Goal: Transaction & Acquisition: Obtain resource

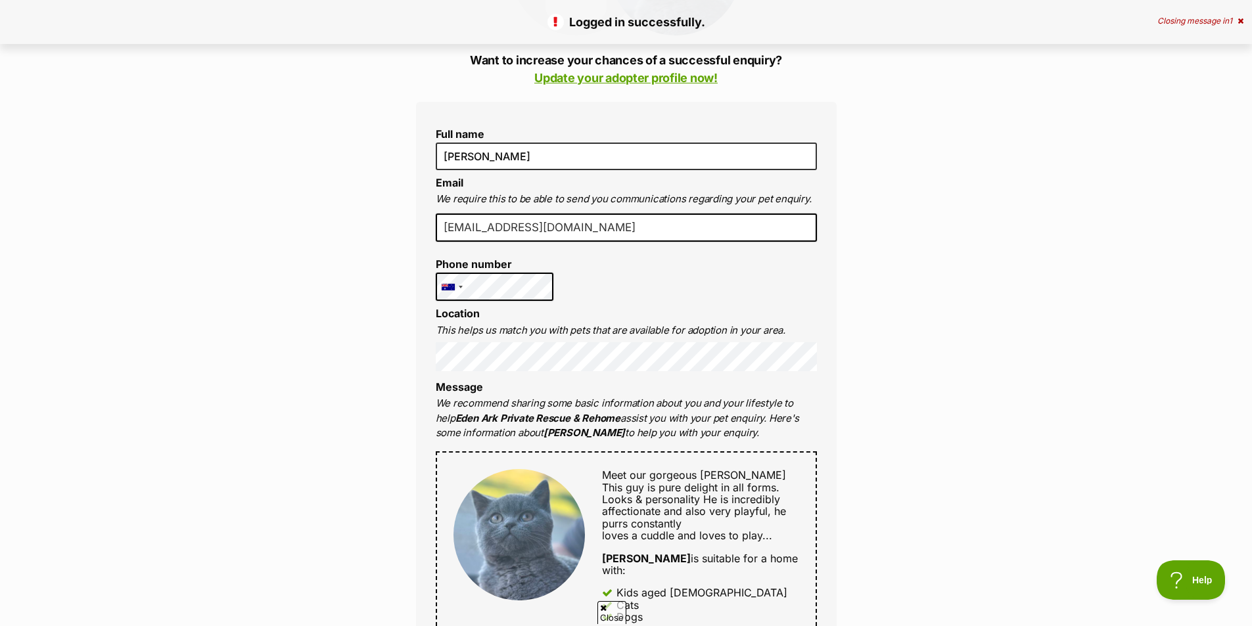
click at [501, 432] on p "We recommend sharing some basic information about you and your lifestyle to hel…" at bounding box center [626, 418] width 381 height 45
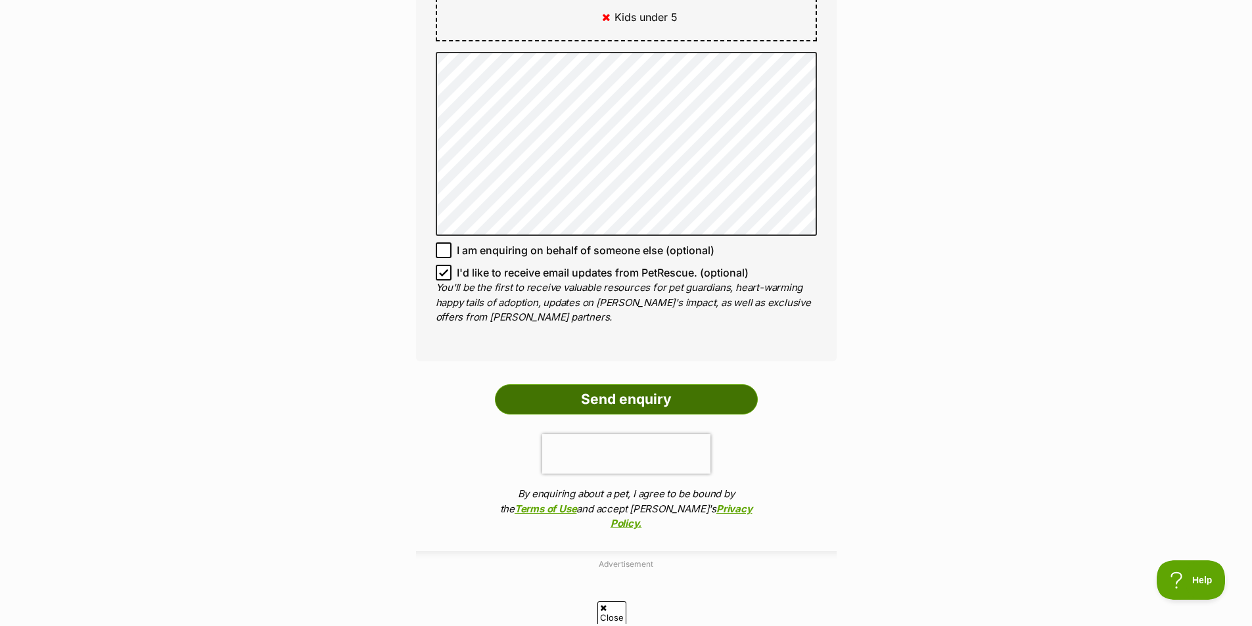
click at [726, 385] on input "Send enquiry" at bounding box center [626, 400] width 263 height 30
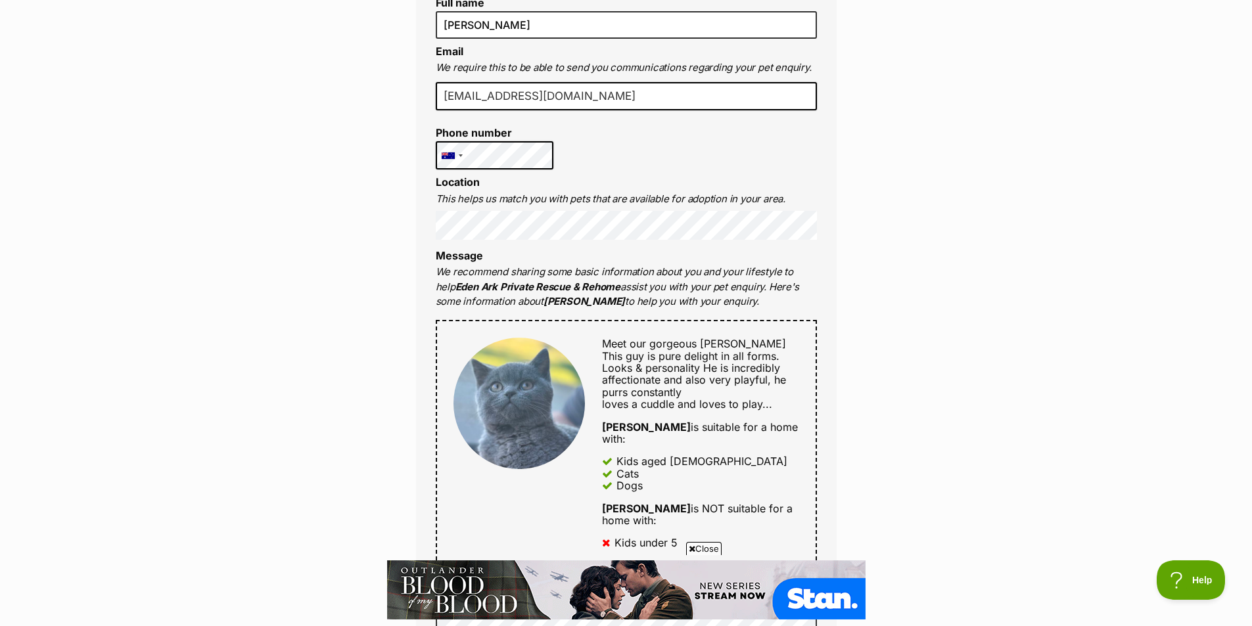
scroll to position [329, 0]
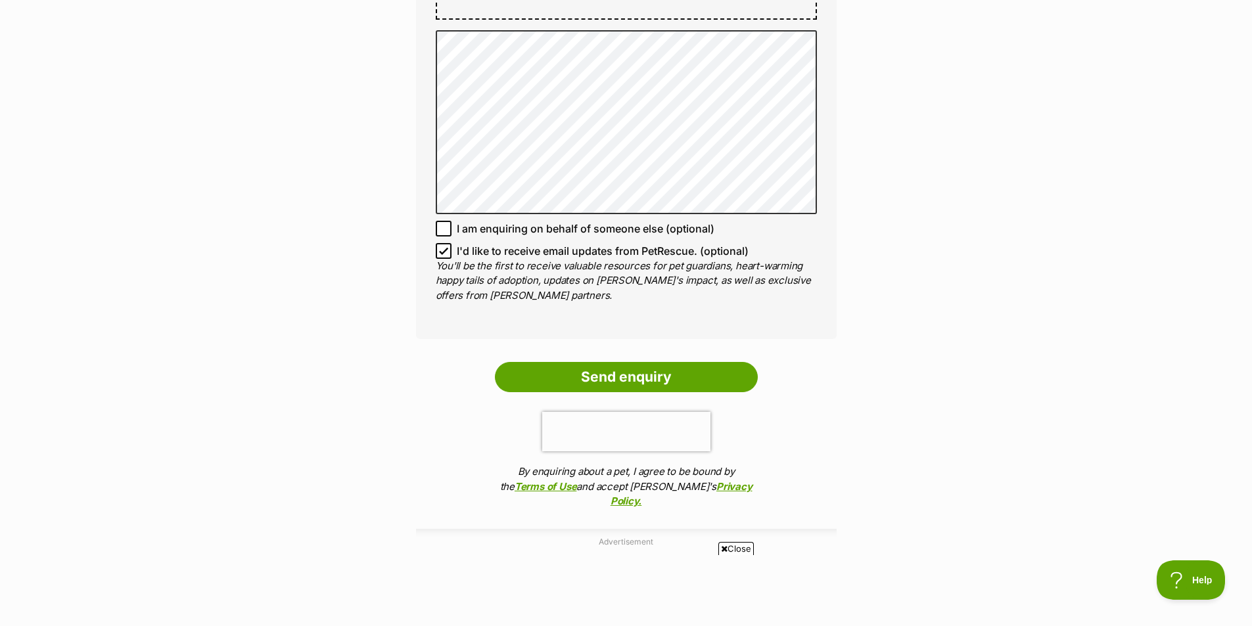
scroll to position [1052, 0]
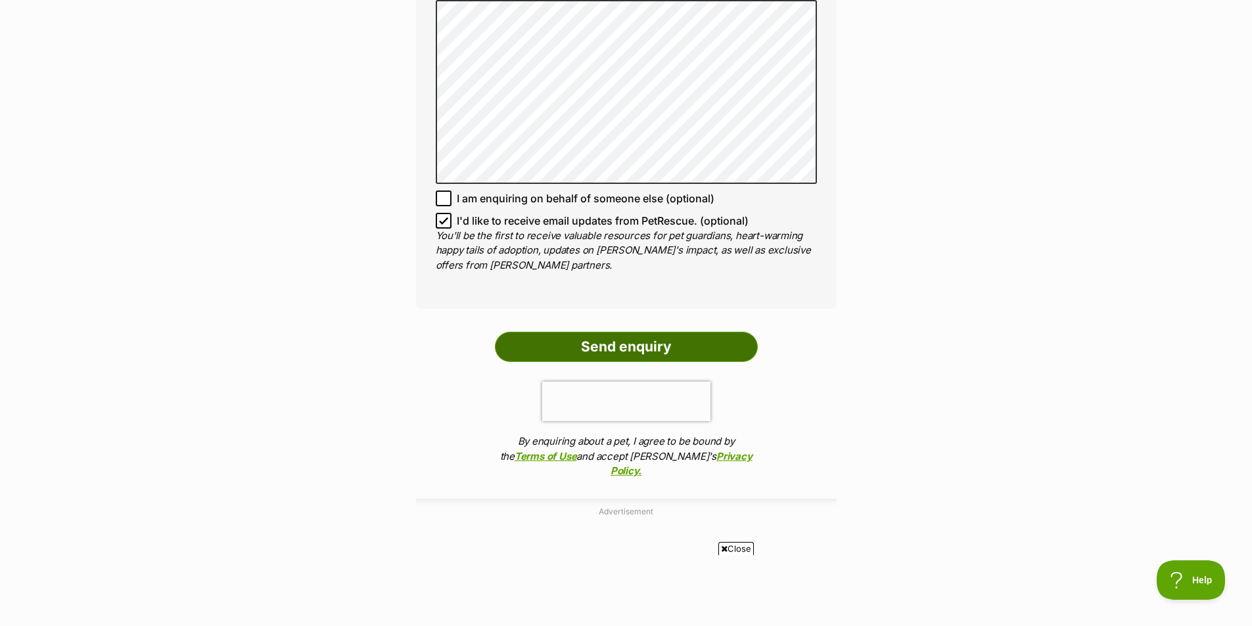
click at [683, 332] on input "Send enquiry" at bounding box center [626, 347] width 263 height 30
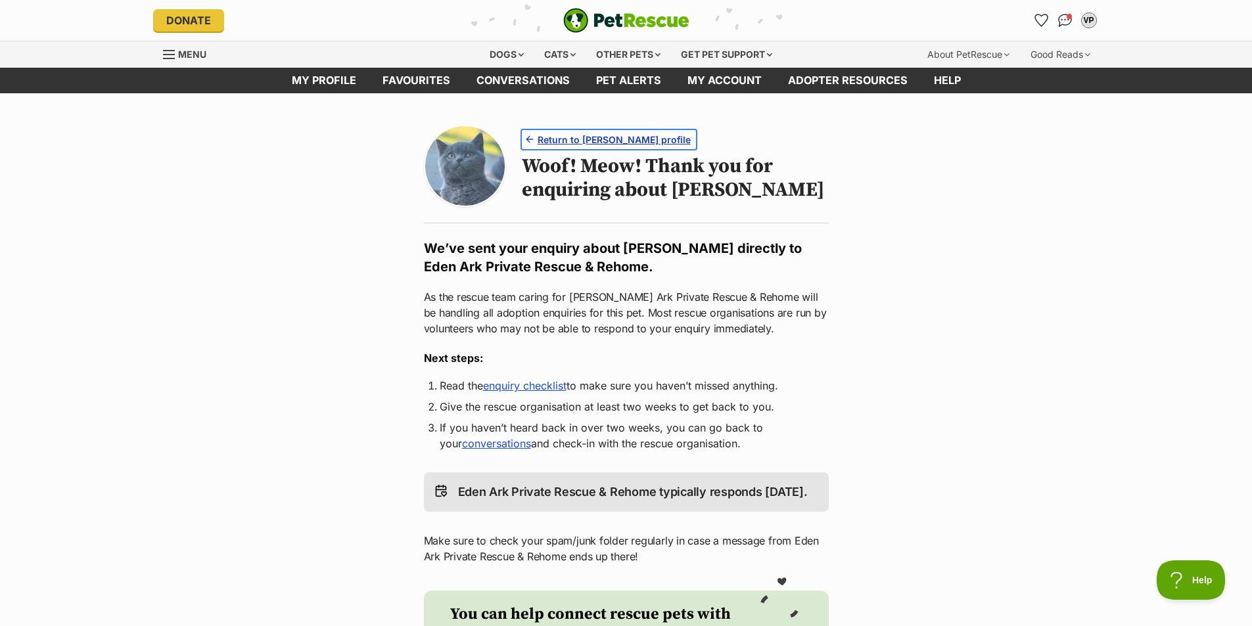
click at [571, 137] on span "Return to [PERSON_NAME] profile" at bounding box center [614, 140] width 153 height 14
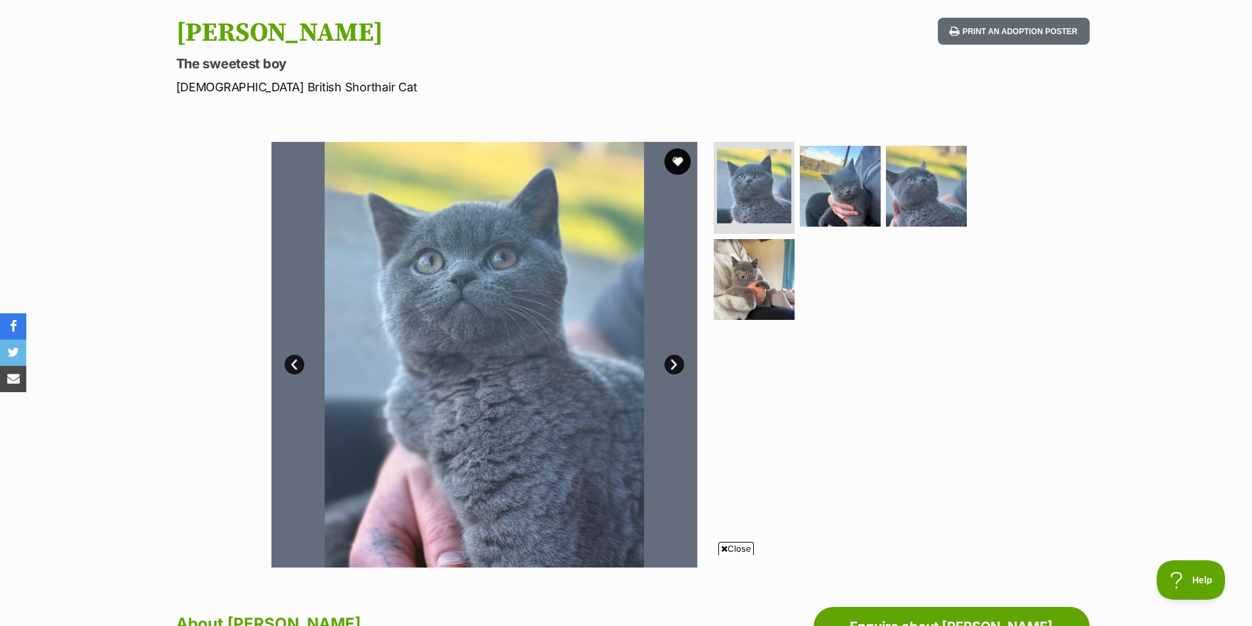
click at [680, 367] on link "Next" at bounding box center [675, 365] width 20 height 20
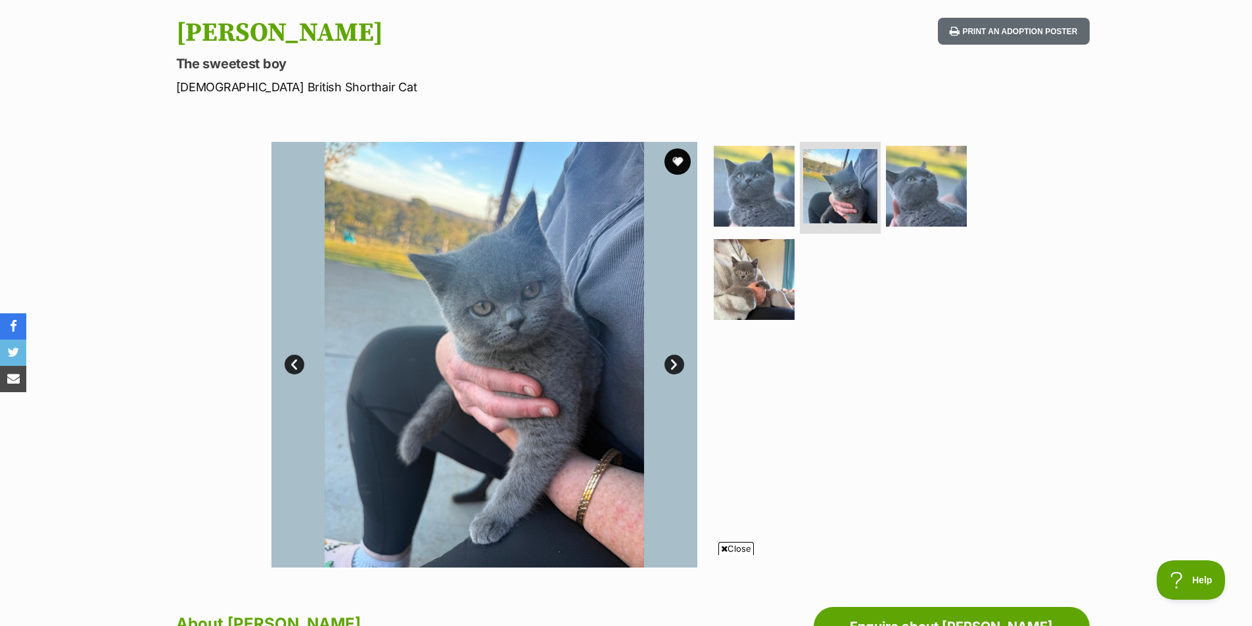
click at [680, 367] on link "Next" at bounding box center [675, 365] width 20 height 20
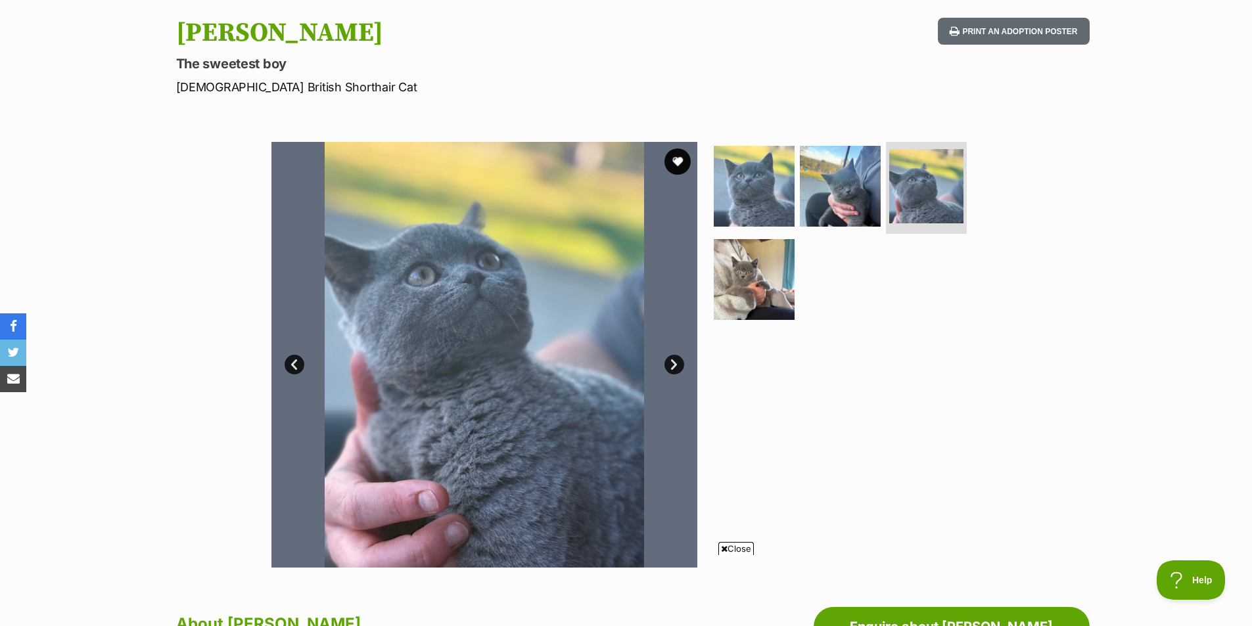
click at [680, 367] on link "Next" at bounding box center [675, 365] width 20 height 20
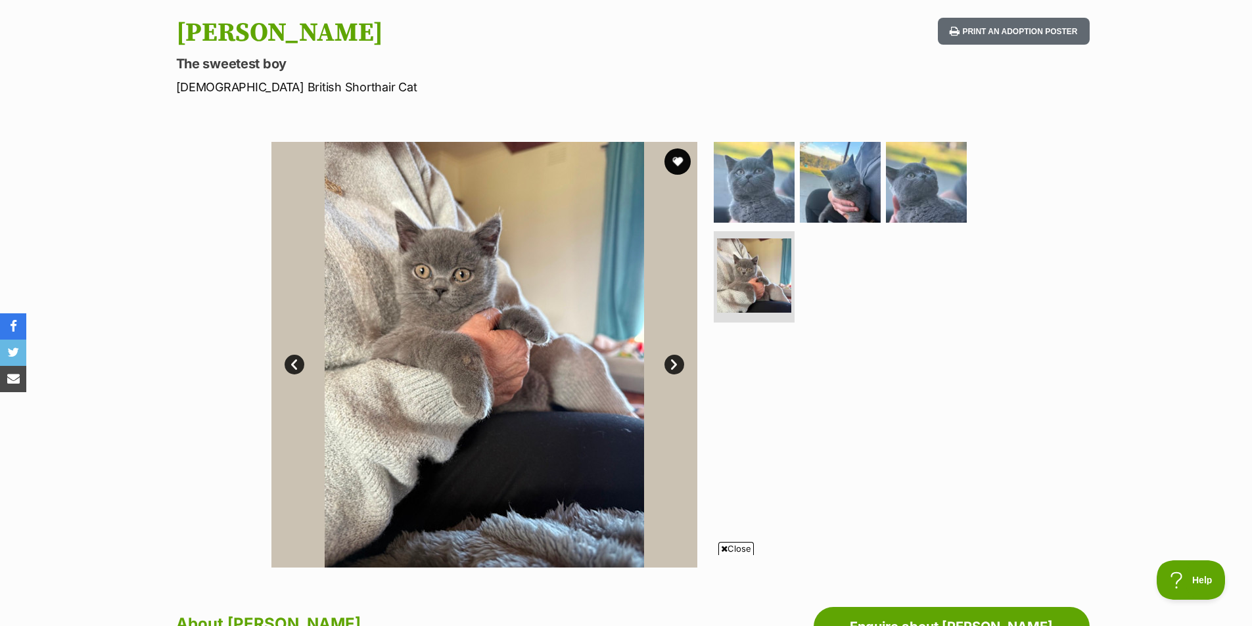
click at [680, 367] on link "Next" at bounding box center [675, 365] width 20 height 20
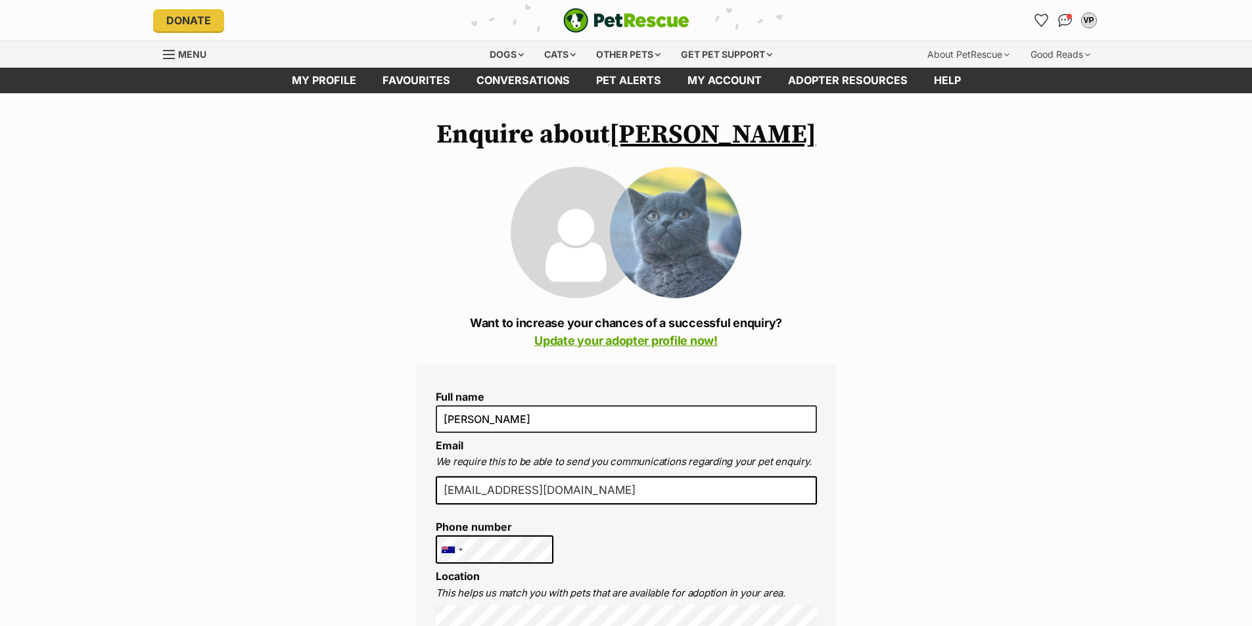
scroll to position [327, 0]
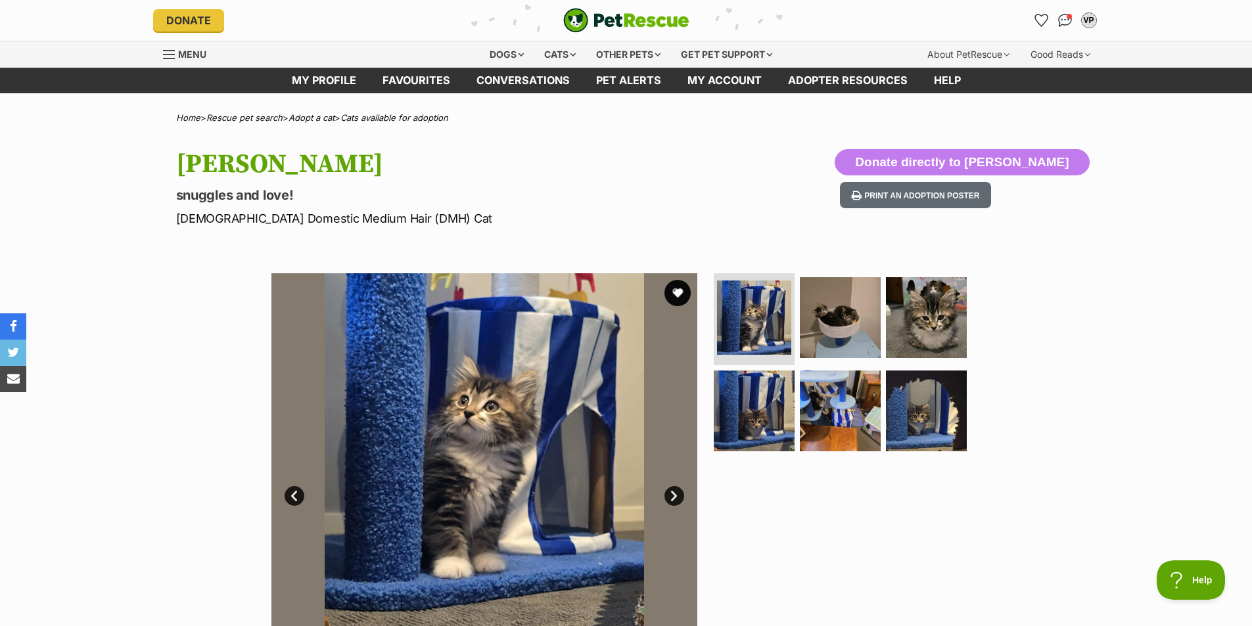
click at [676, 497] on link "Next" at bounding box center [675, 496] width 20 height 20
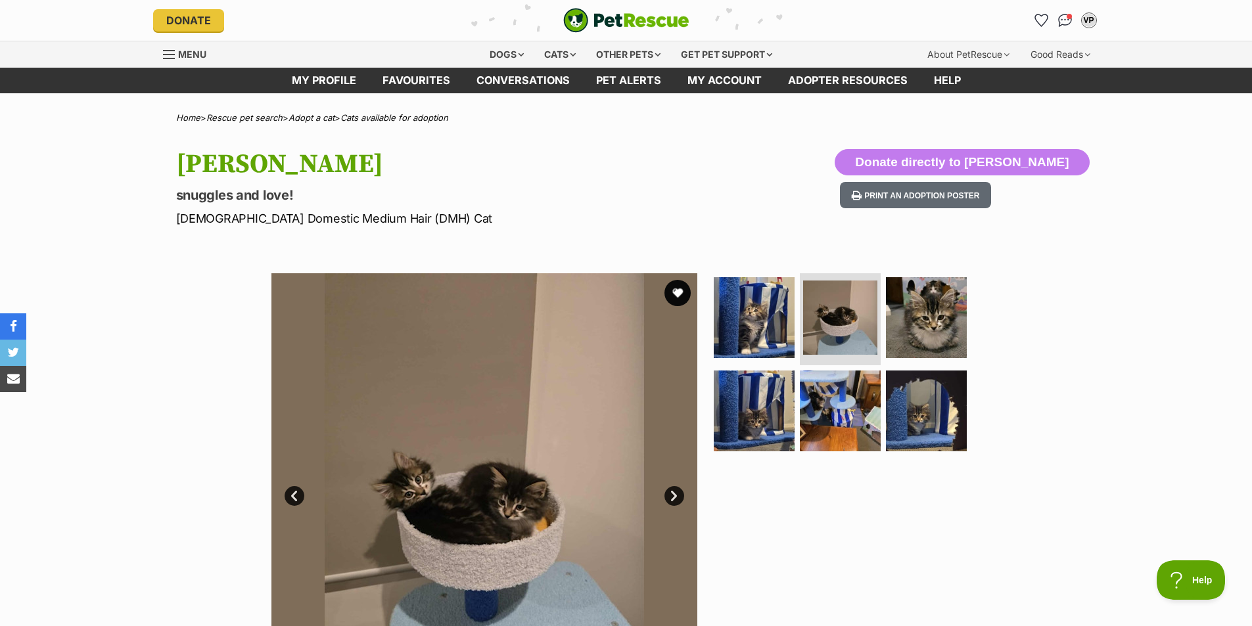
click at [676, 497] on link "Next" at bounding box center [675, 496] width 20 height 20
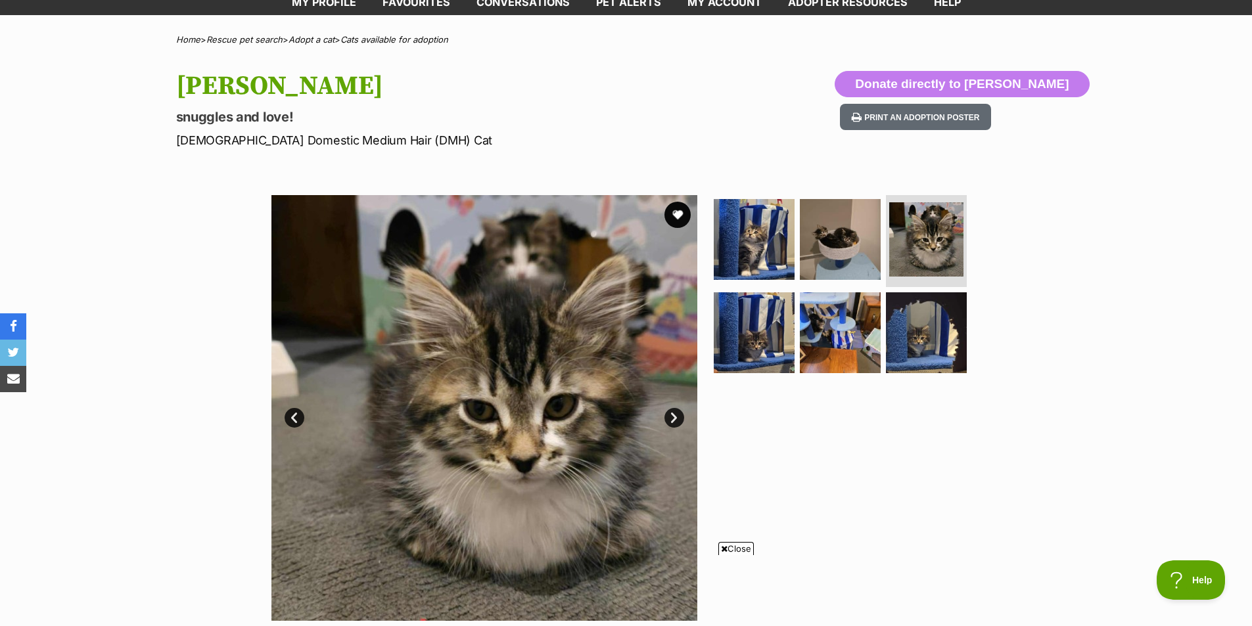
scroll to position [131, 0]
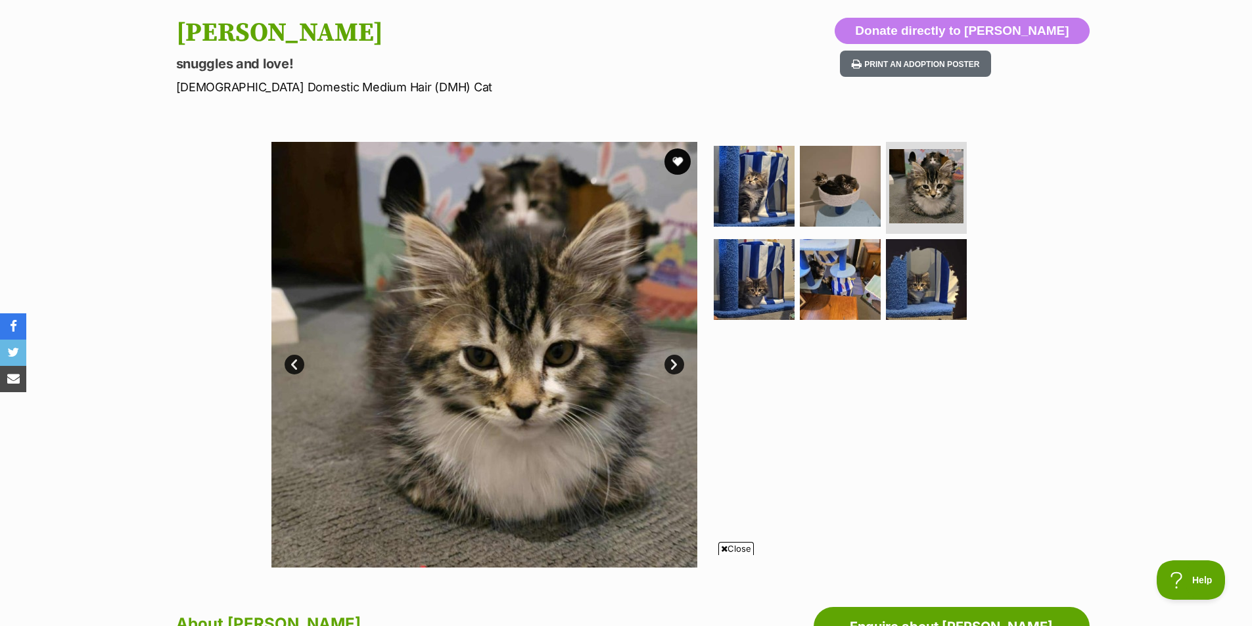
click at [674, 366] on link "Next" at bounding box center [675, 365] width 20 height 20
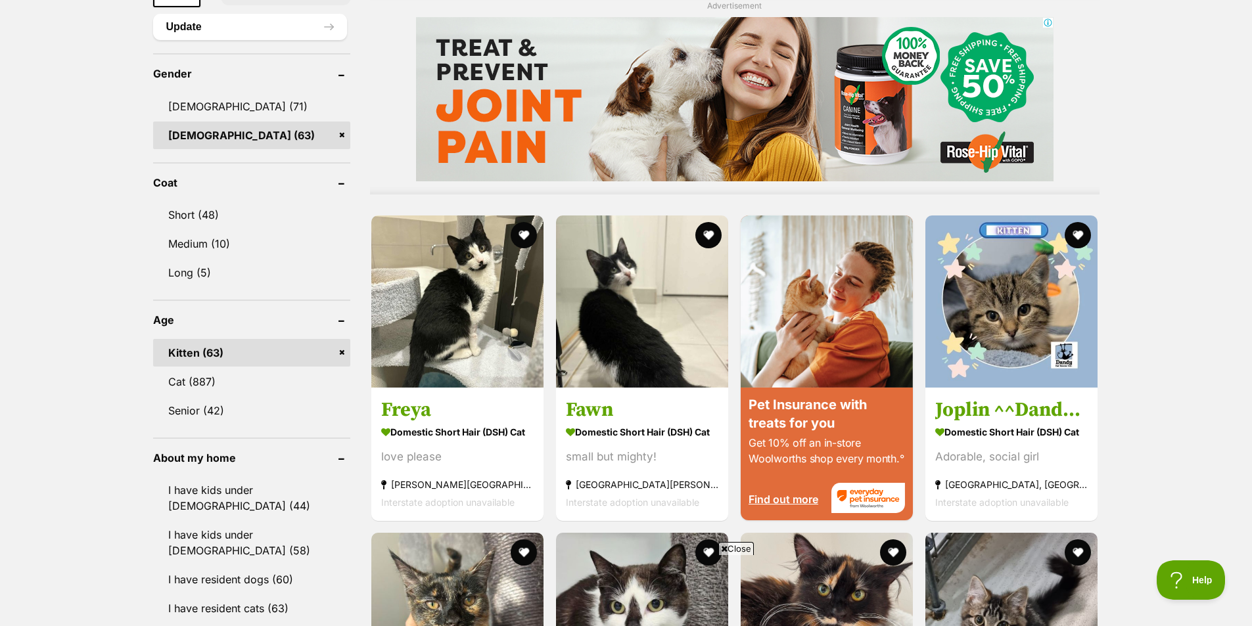
scroll to position [1052, 0]
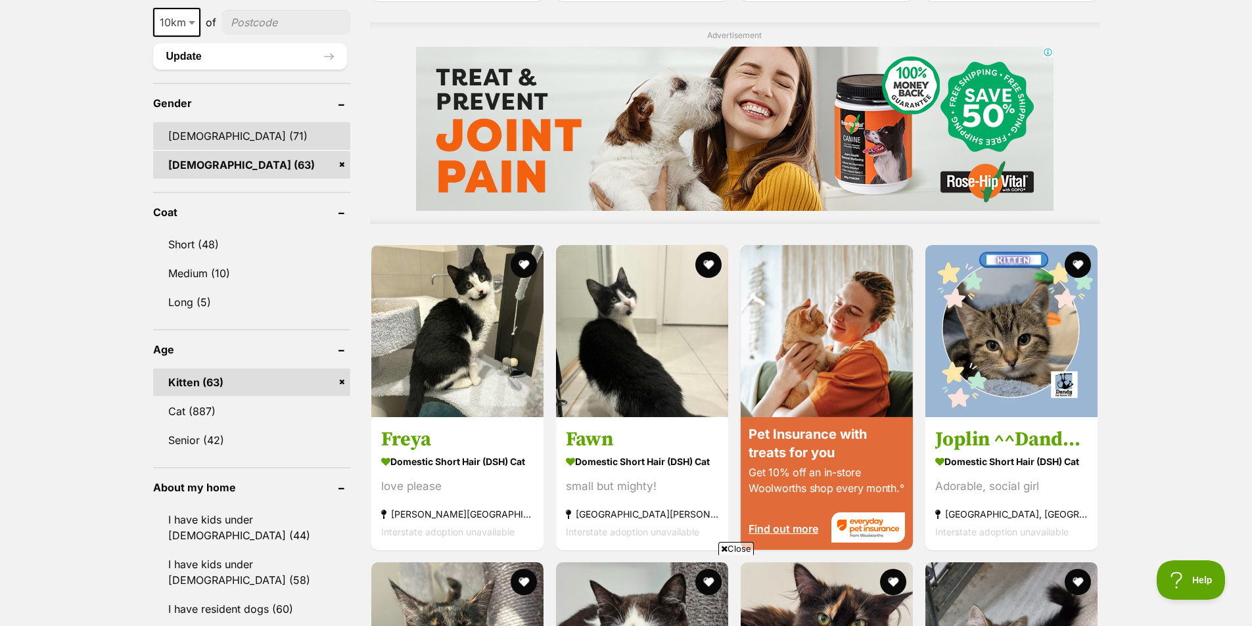
click at [189, 131] on link "Male (71)" at bounding box center [251, 136] width 197 height 28
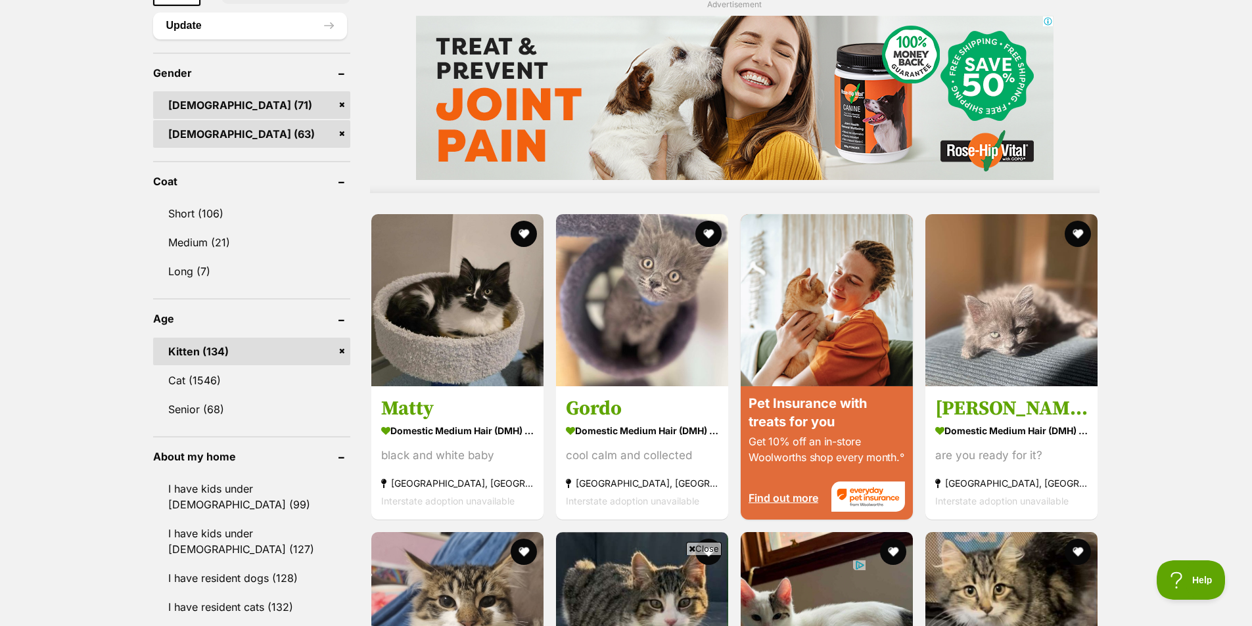
scroll to position [1183, 0]
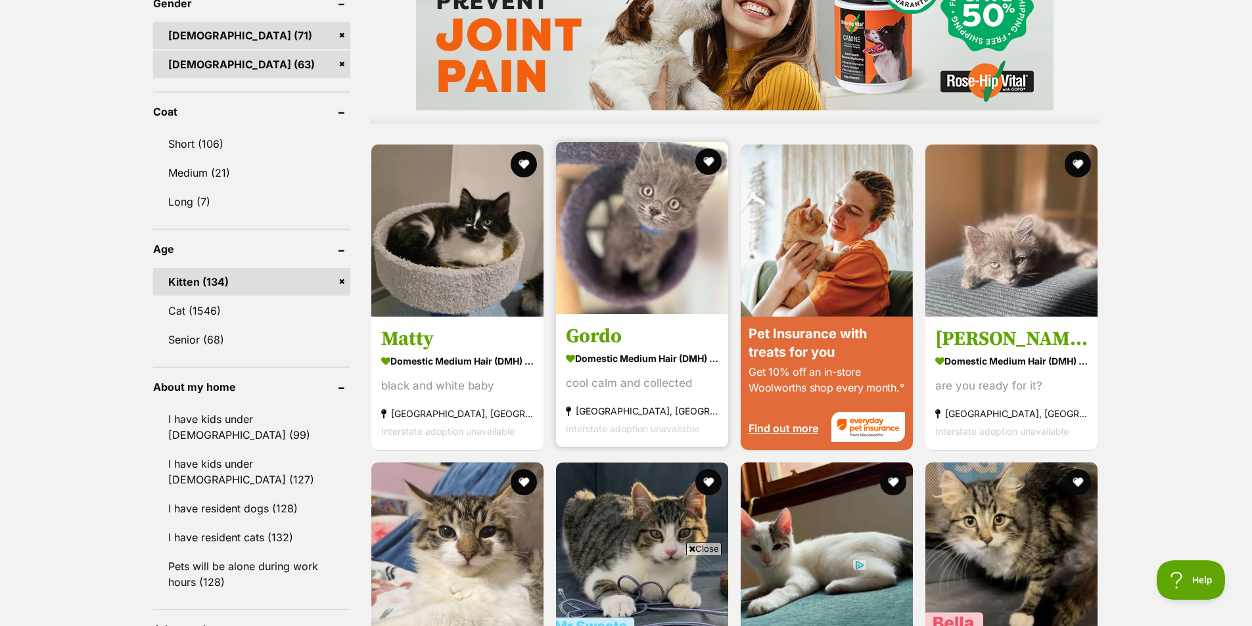
click at [674, 226] on img at bounding box center [642, 228] width 172 height 172
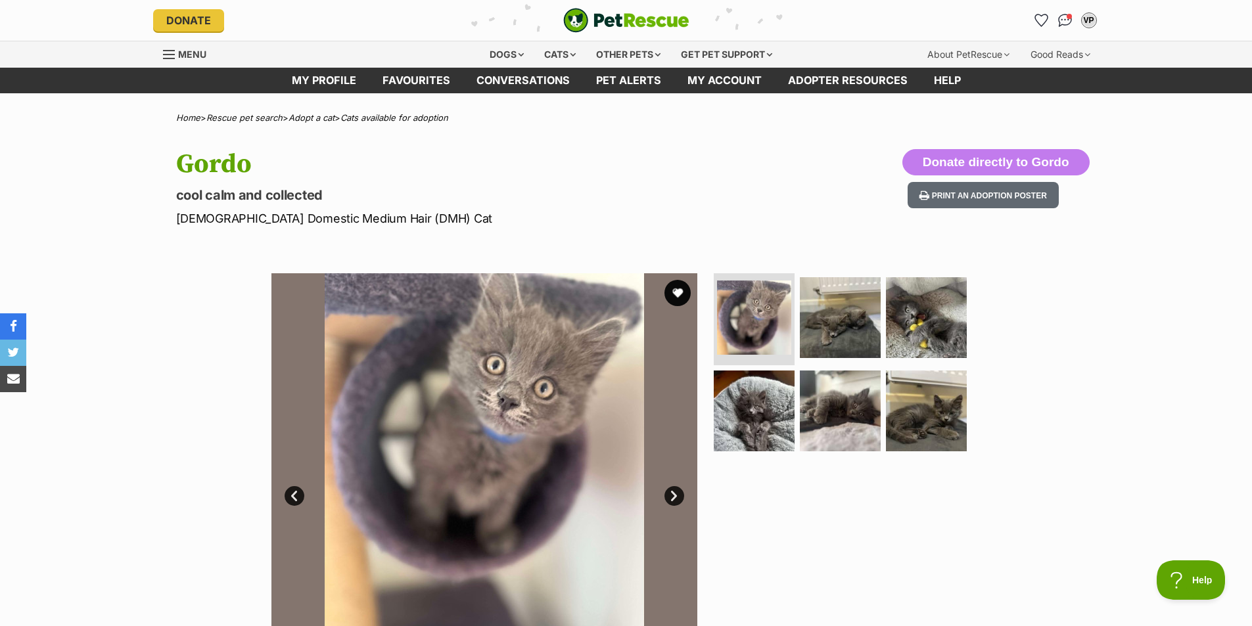
click at [667, 494] on link "Next" at bounding box center [675, 496] width 20 height 20
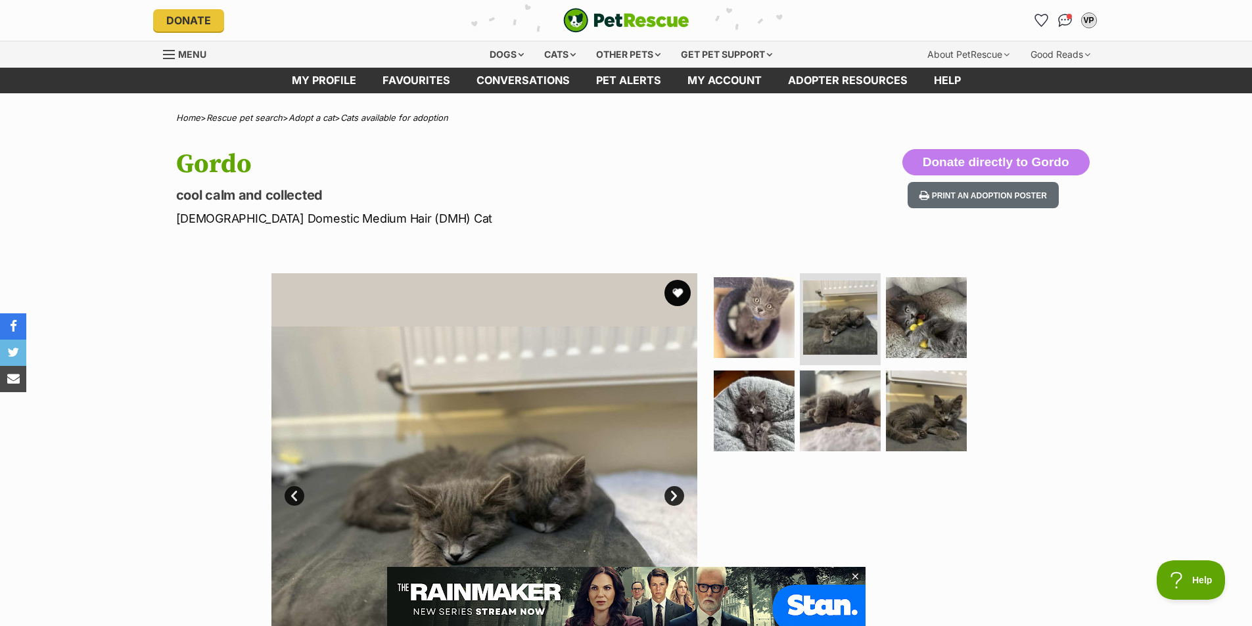
click at [667, 494] on link "Next" at bounding box center [675, 496] width 20 height 20
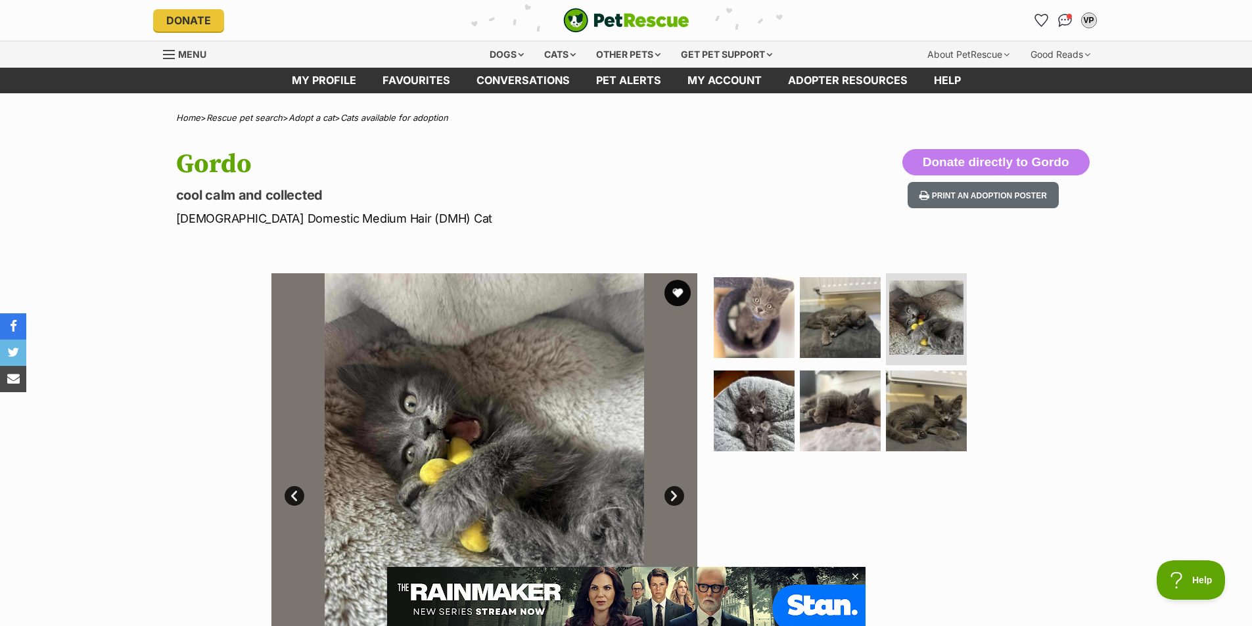
click at [667, 494] on link "Next" at bounding box center [675, 496] width 20 height 20
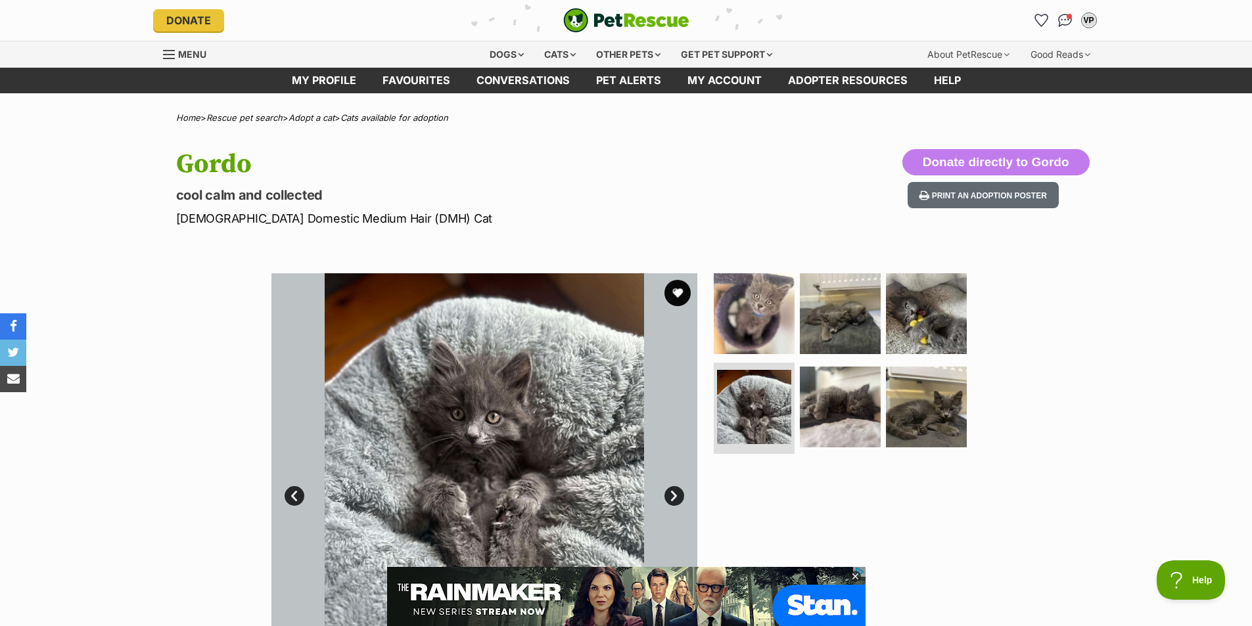
click at [667, 494] on link "Next" at bounding box center [675, 496] width 20 height 20
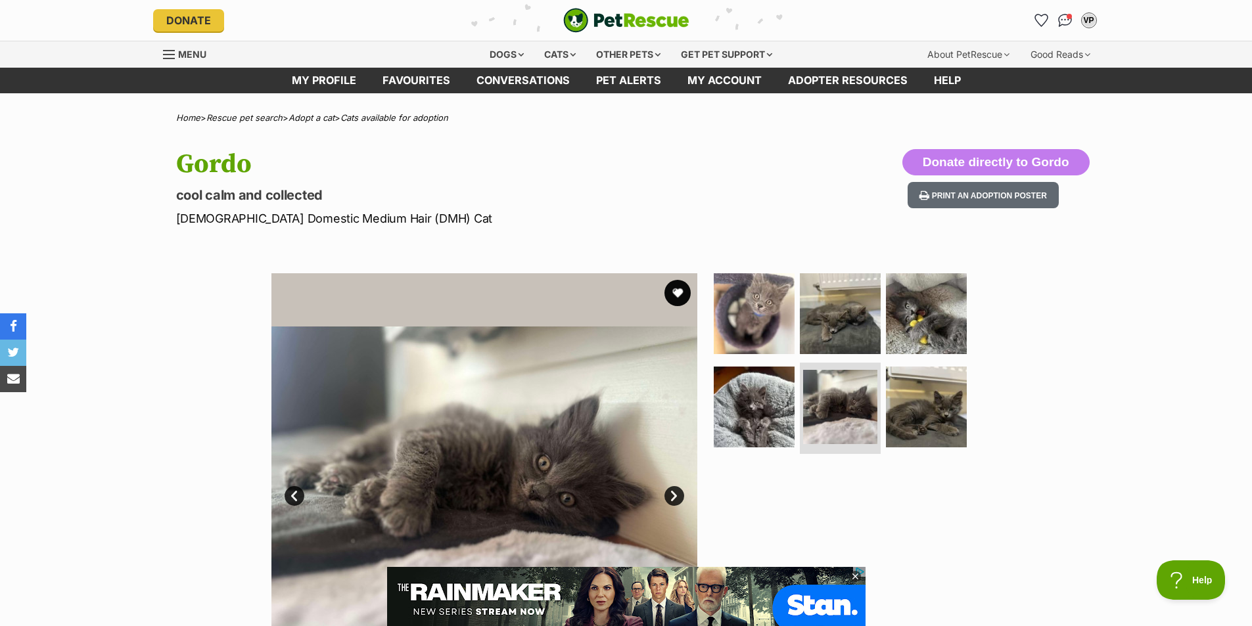
click at [667, 494] on link "Next" at bounding box center [675, 496] width 20 height 20
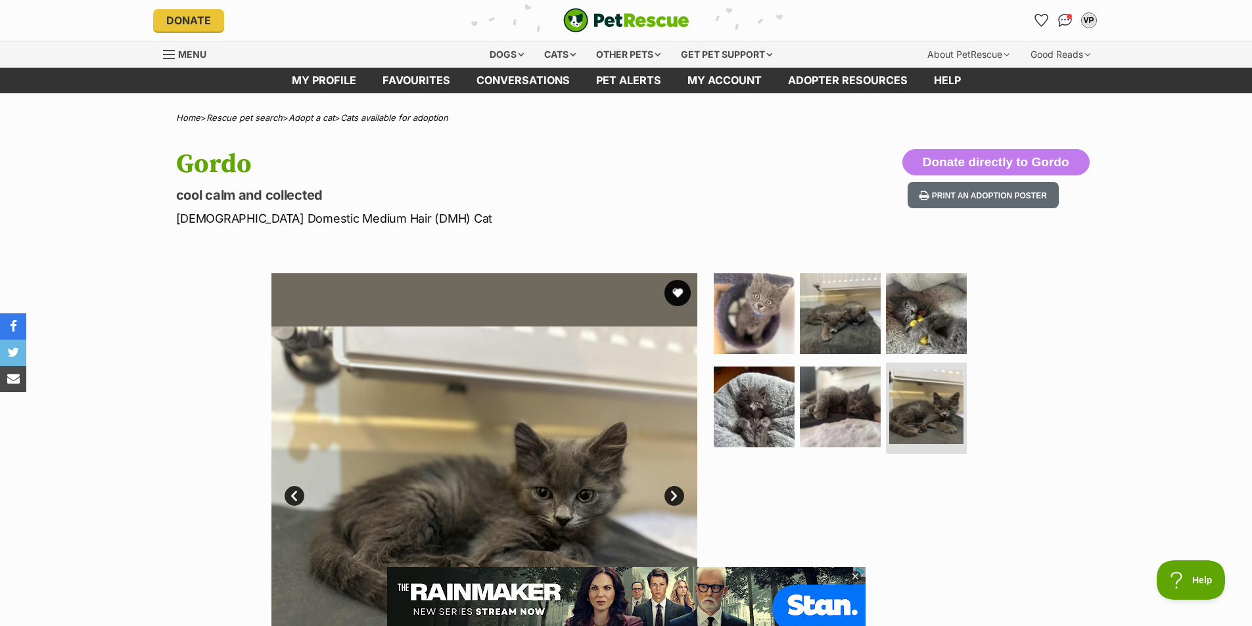
click at [667, 494] on link "Next" at bounding box center [675, 496] width 20 height 20
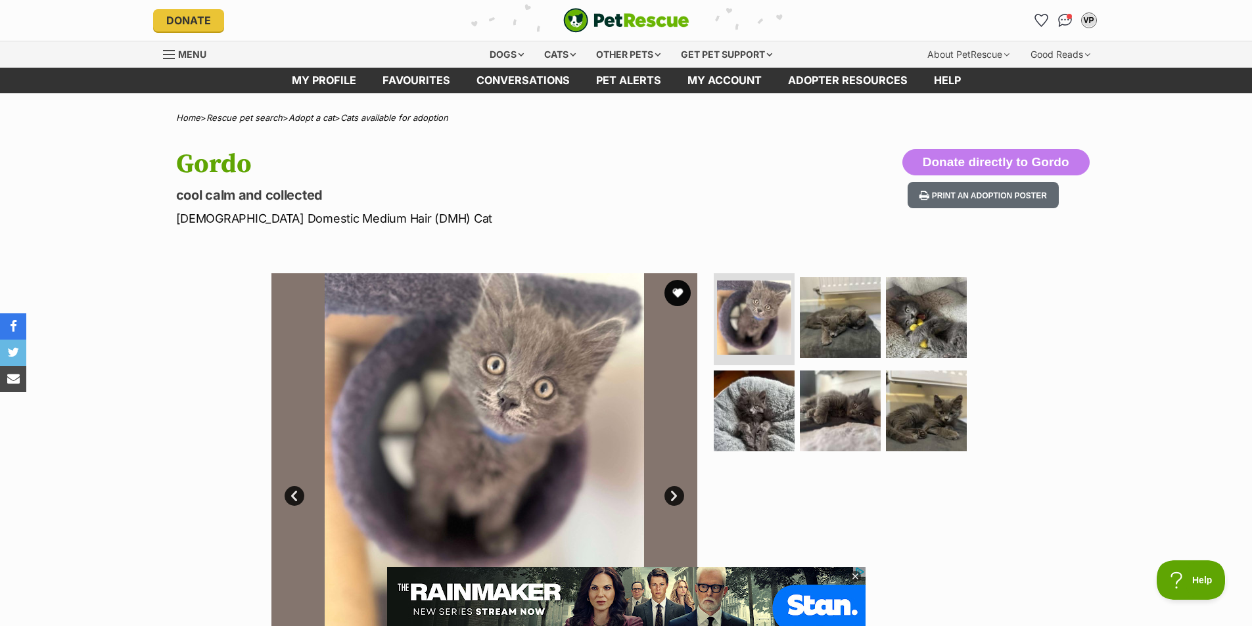
click at [667, 494] on link "Next" at bounding box center [675, 496] width 20 height 20
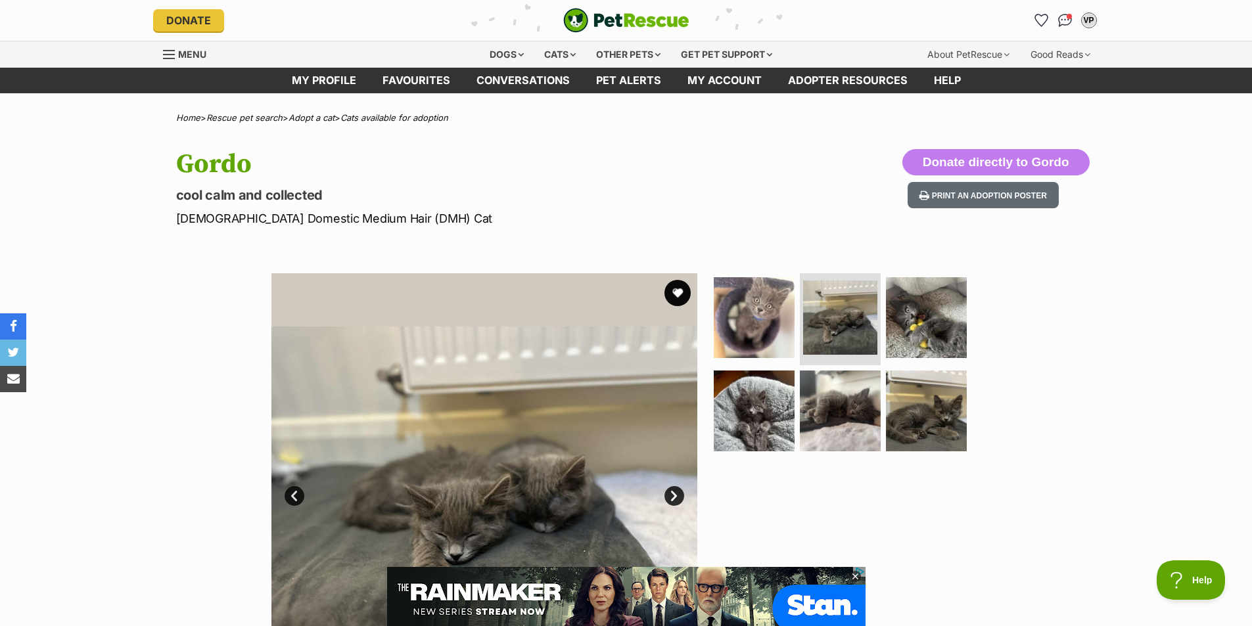
click at [667, 494] on link "Next" at bounding box center [675, 496] width 20 height 20
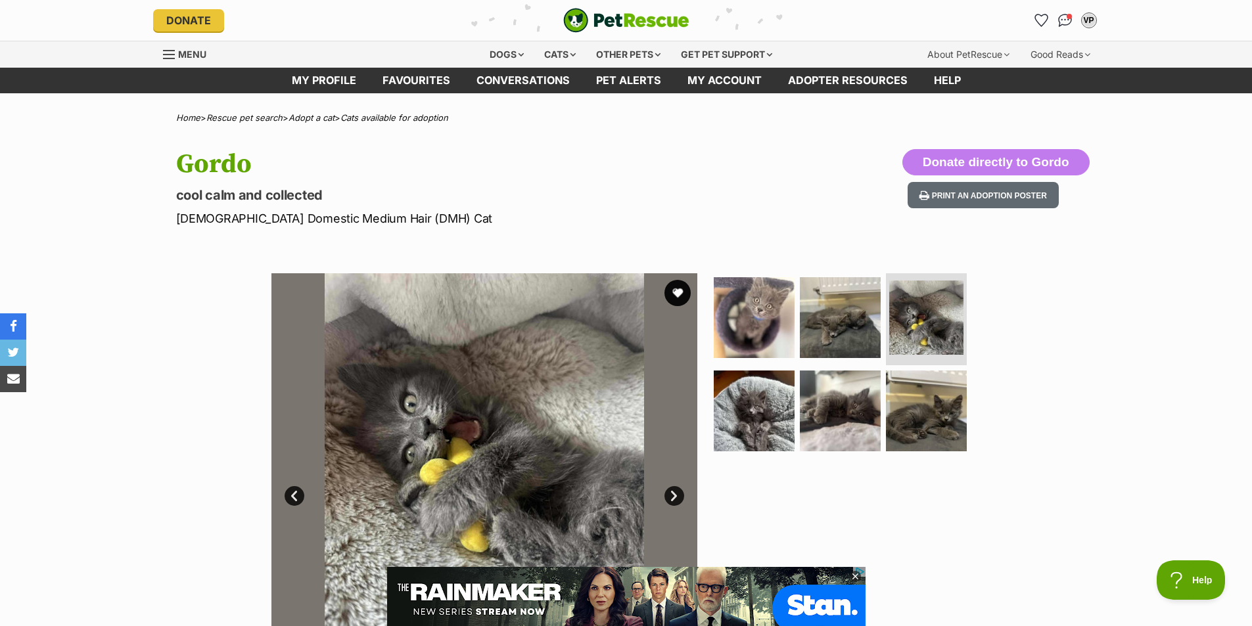
click at [667, 494] on link "Next" at bounding box center [675, 496] width 20 height 20
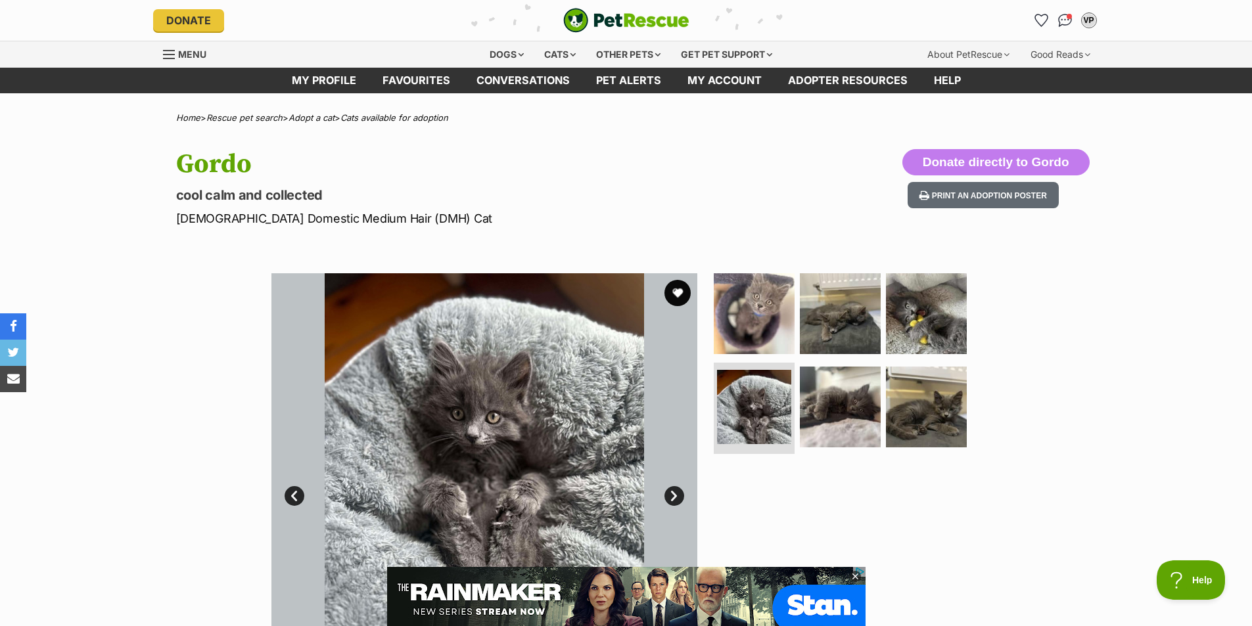
click at [667, 494] on link "Next" at bounding box center [675, 496] width 20 height 20
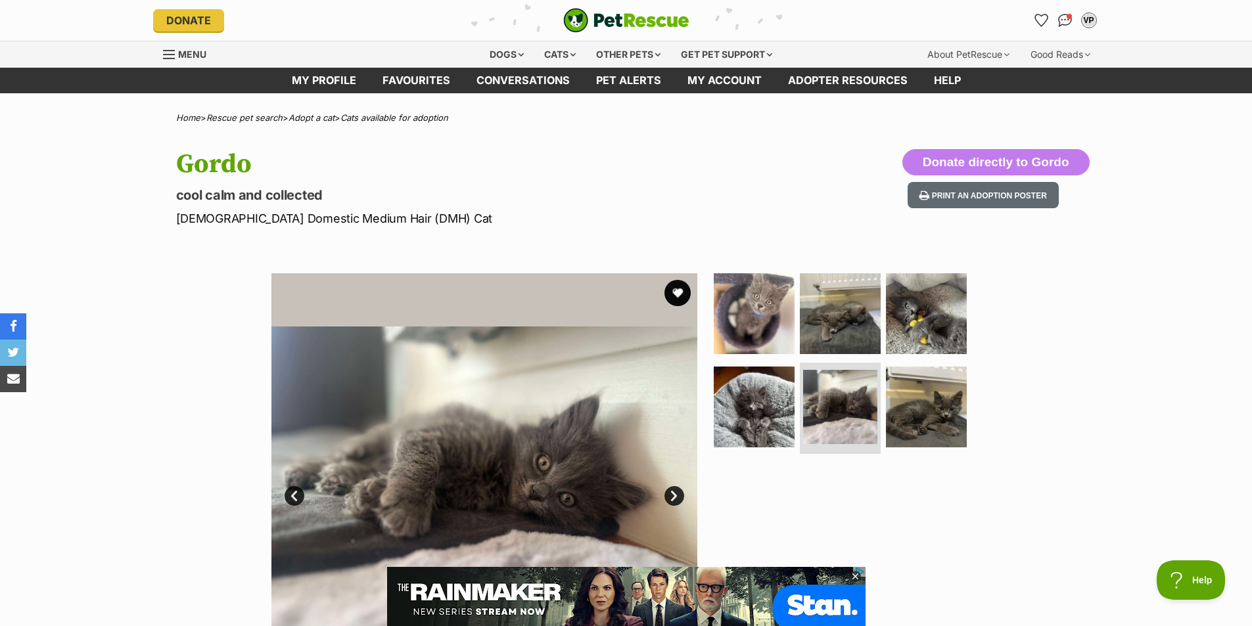
click at [667, 494] on link "Next" at bounding box center [675, 496] width 20 height 20
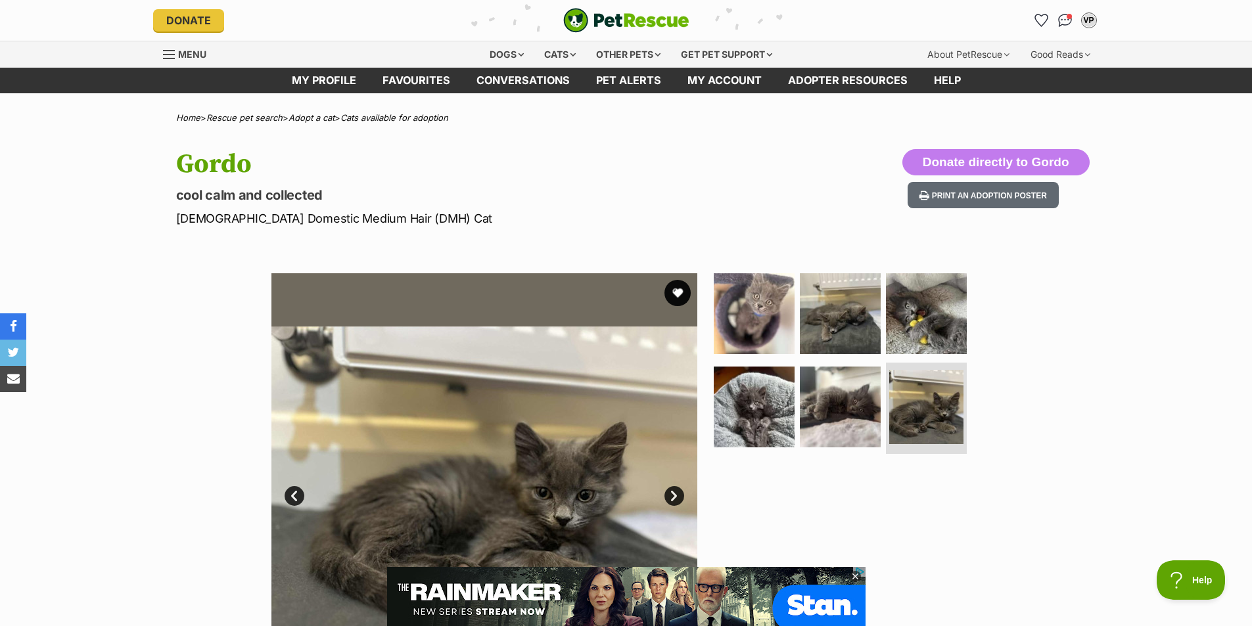
click at [667, 494] on link "Next" at bounding box center [675, 496] width 20 height 20
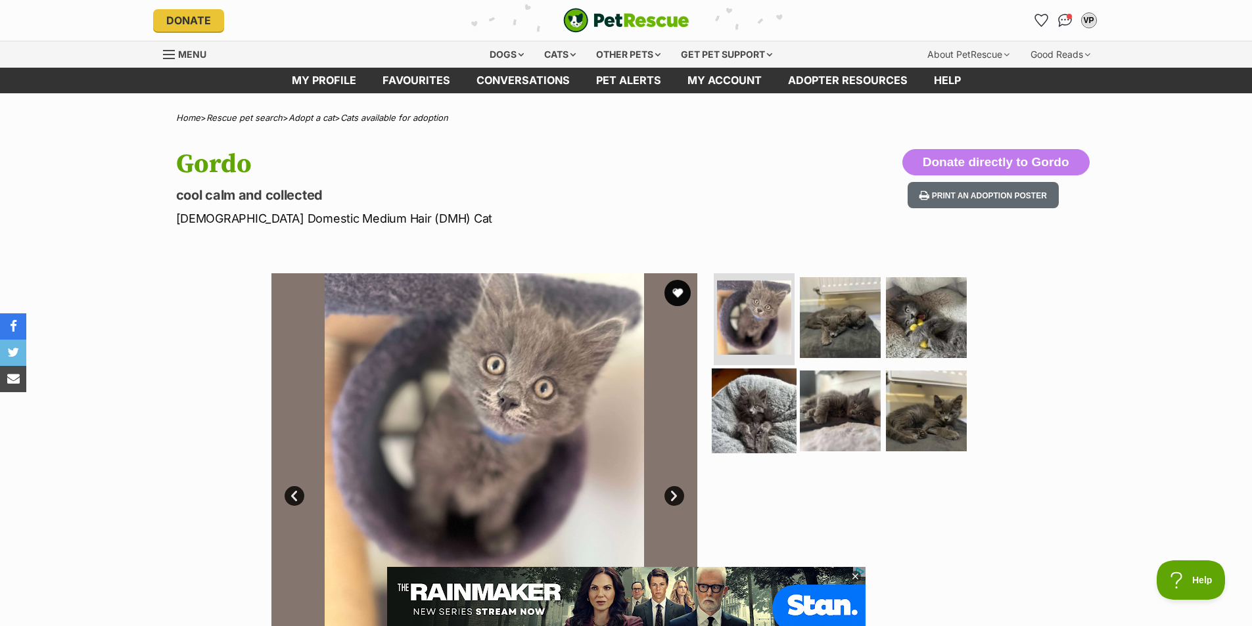
click at [756, 423] on img at bounding box center [754, 410] width 85 height 85
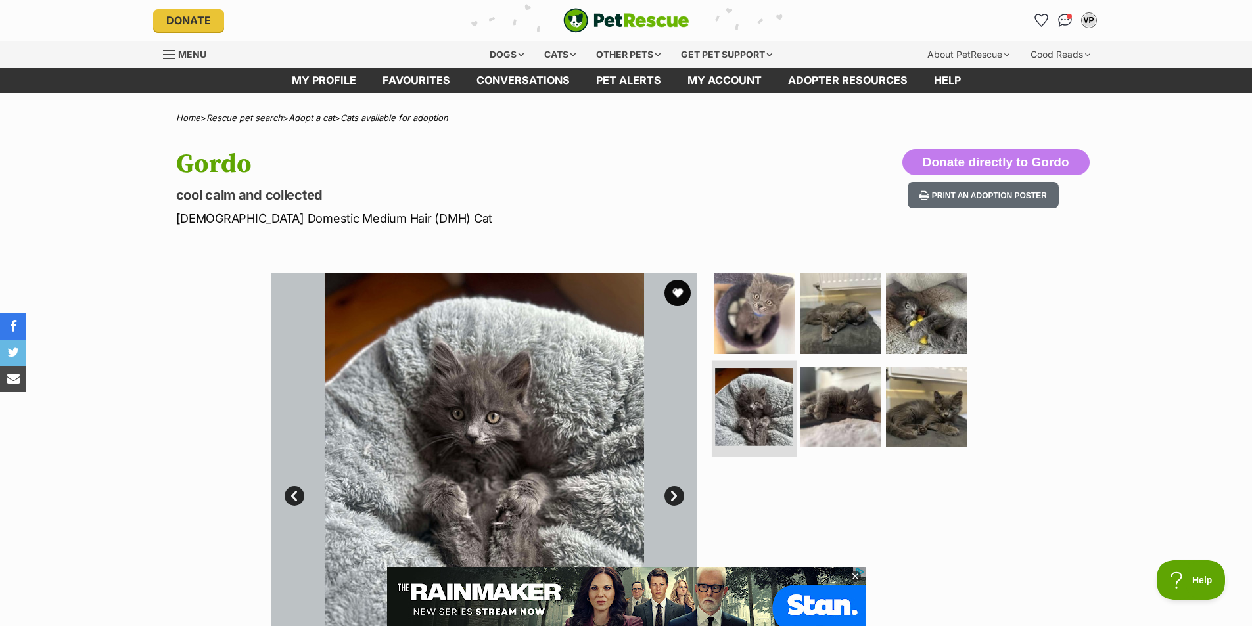
scroll to position [131, 0]
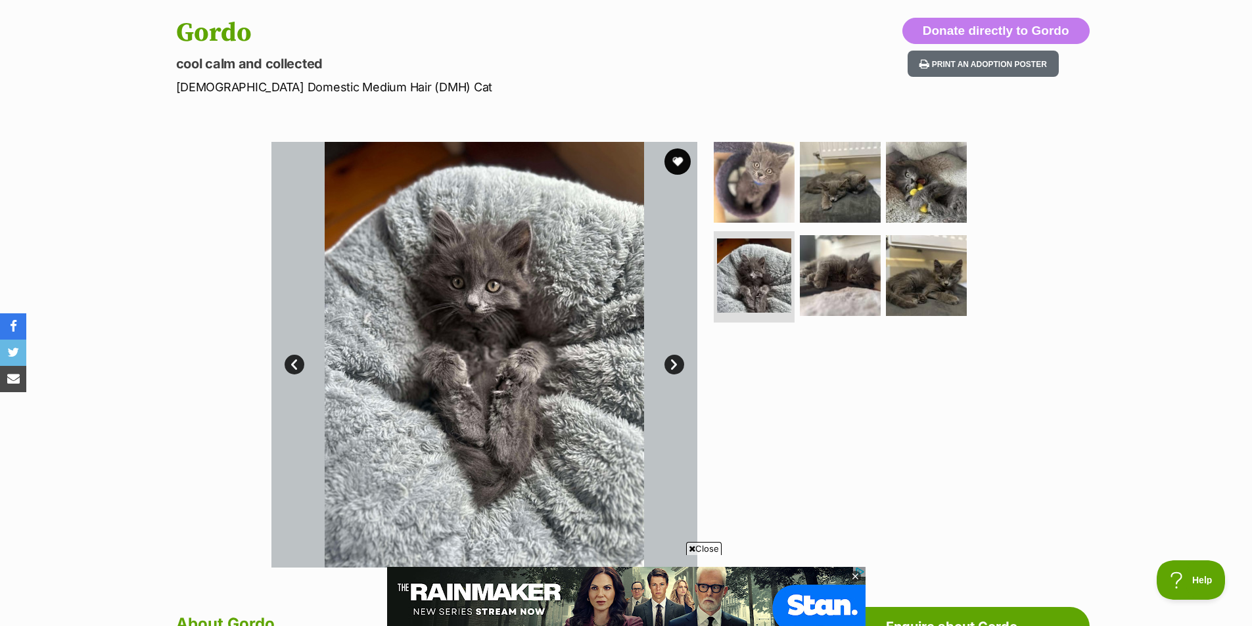
click at [669, 367] on link "Next" at bounding box center [675, 365] width 20 height 20
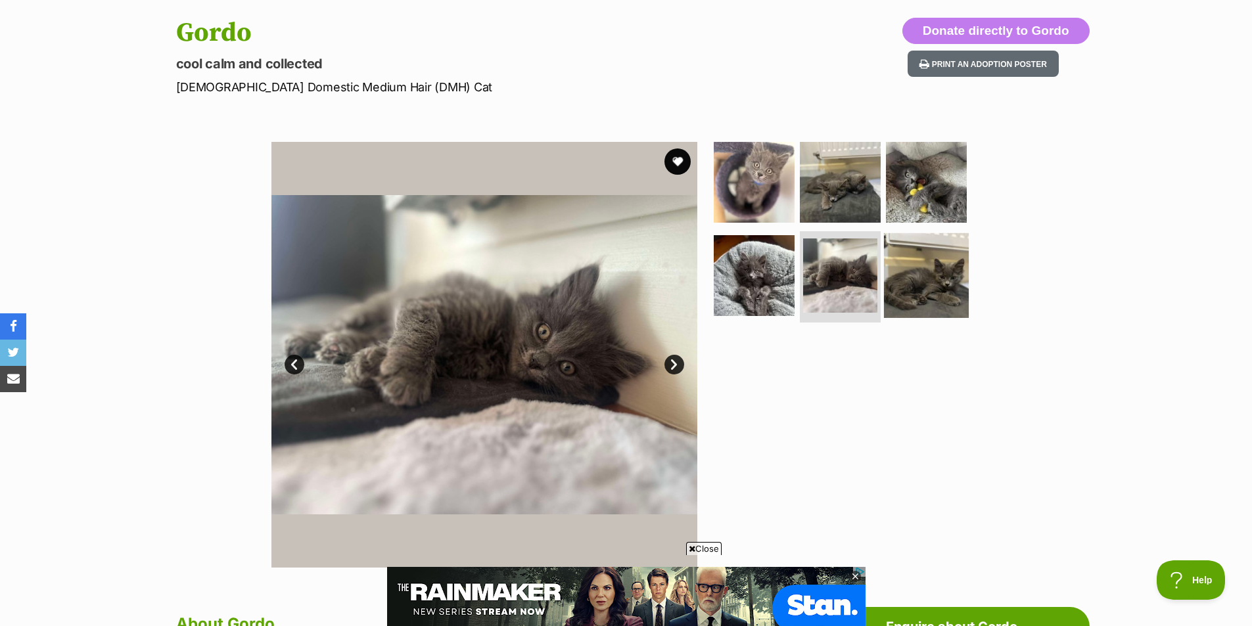
click at [898, 298] on img at bounding box center [926, 275] width 85 height 85
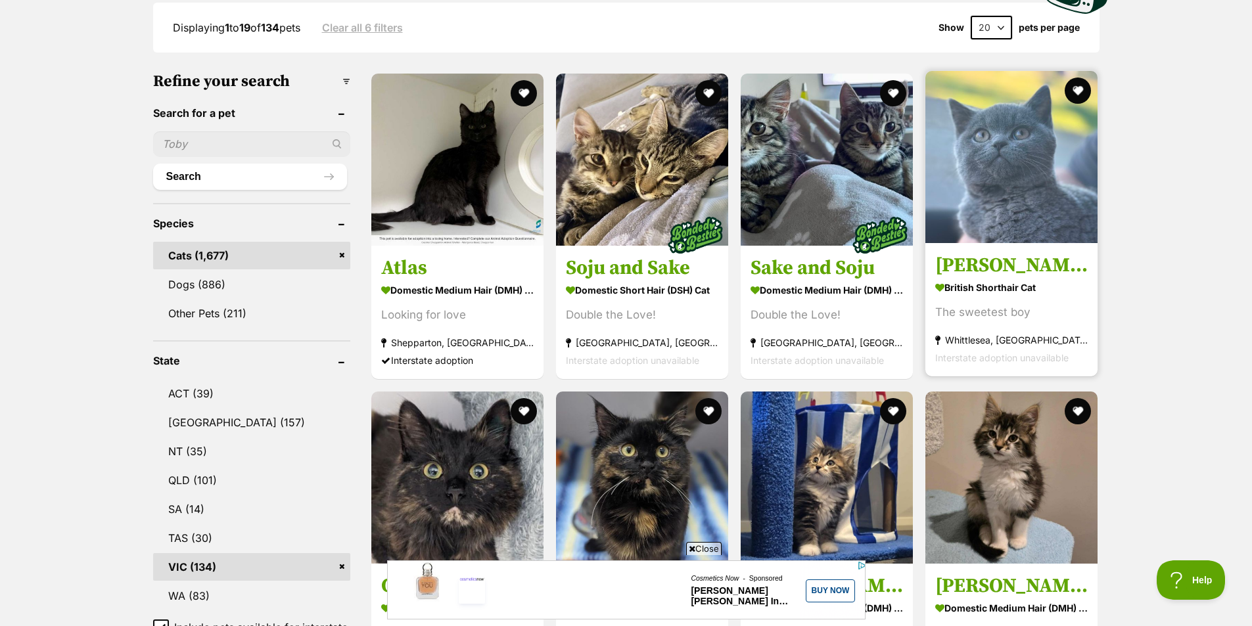
click at [1034, 138] on img at bounding box center [1012, 157] width 172 height 172
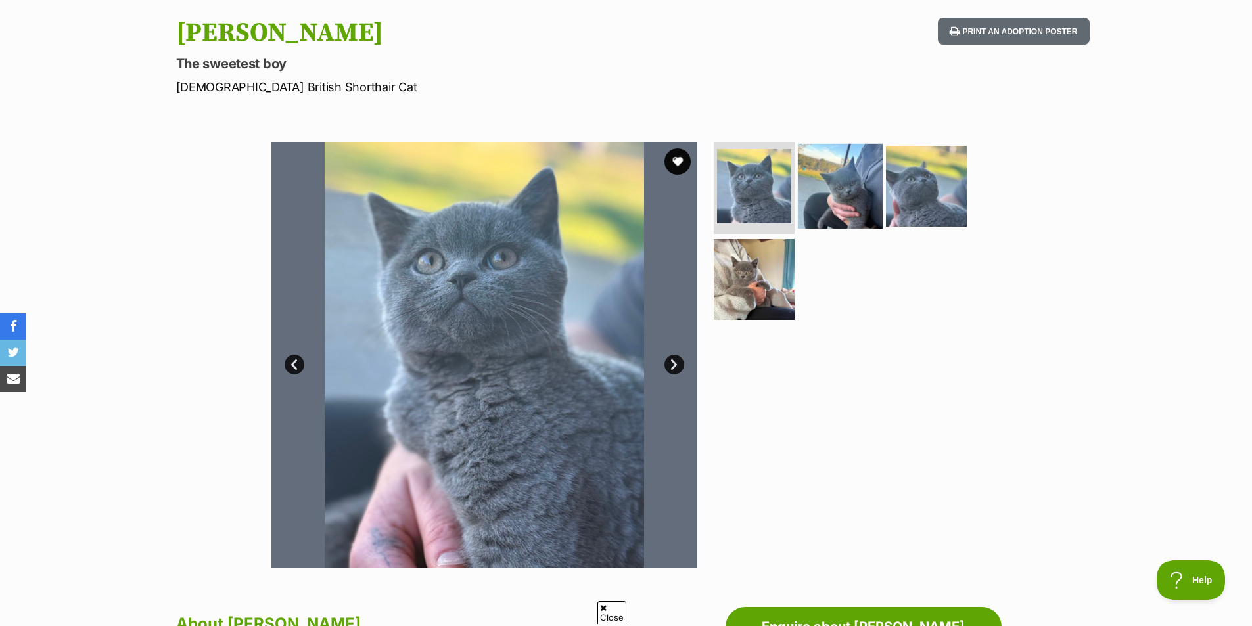
click at [849, 202] on img at bounding box center [840, 186] width 85 height 85
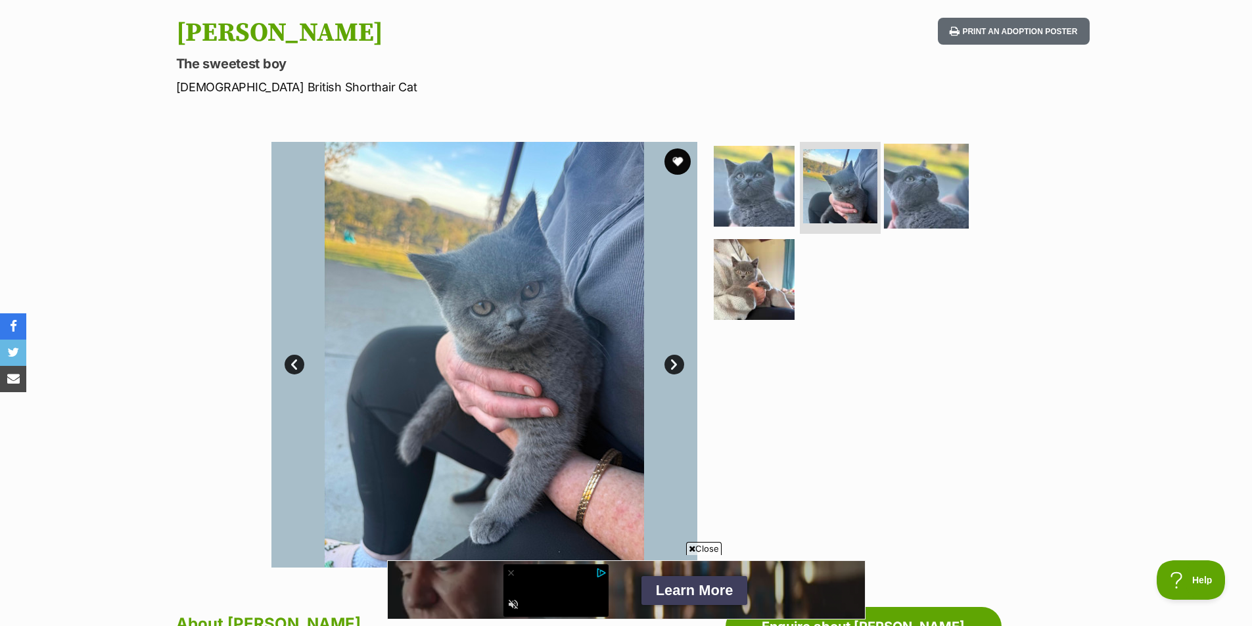
click at [938, 215] on img at bounding box center [926, 186] width 85 height 85
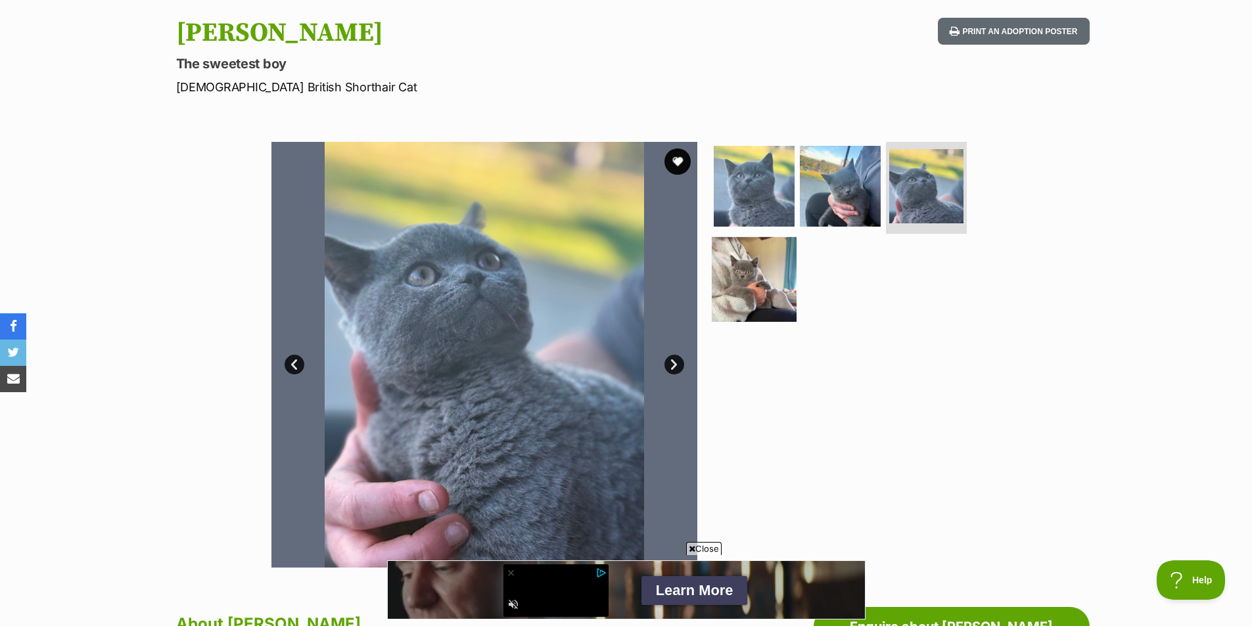
click at [738, 281] on img at bounding box center [754, 279] width 85 height 85
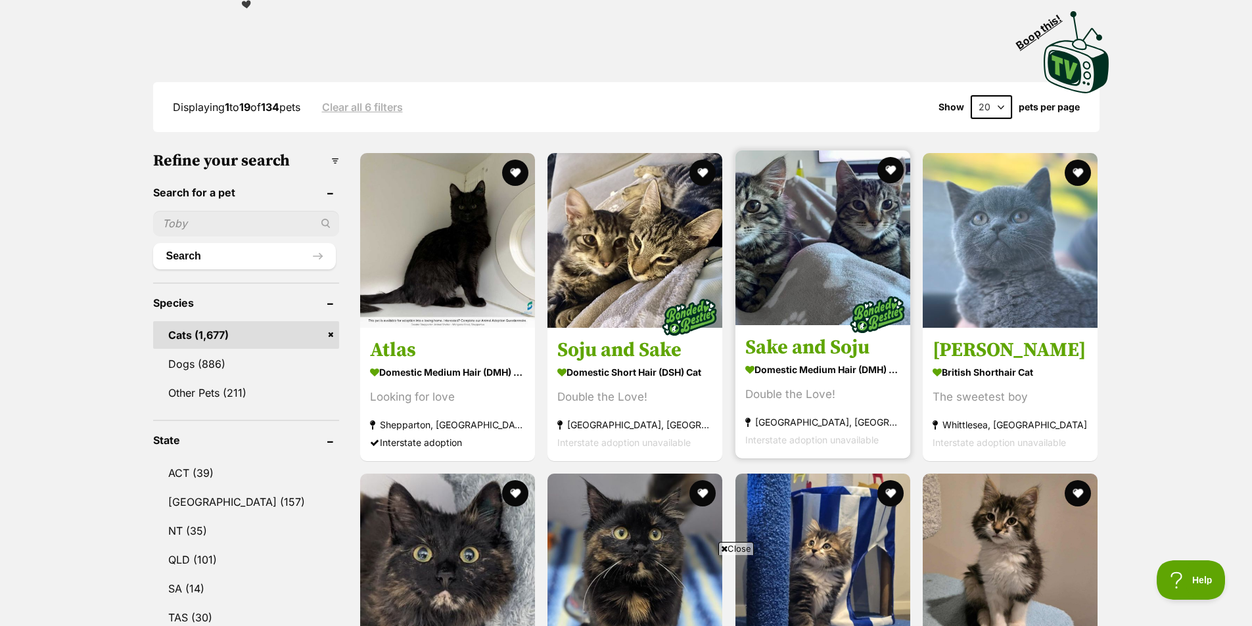
scroll to position [256, 0]
